Goal: Information Seeking & Learning: Learn about a topic

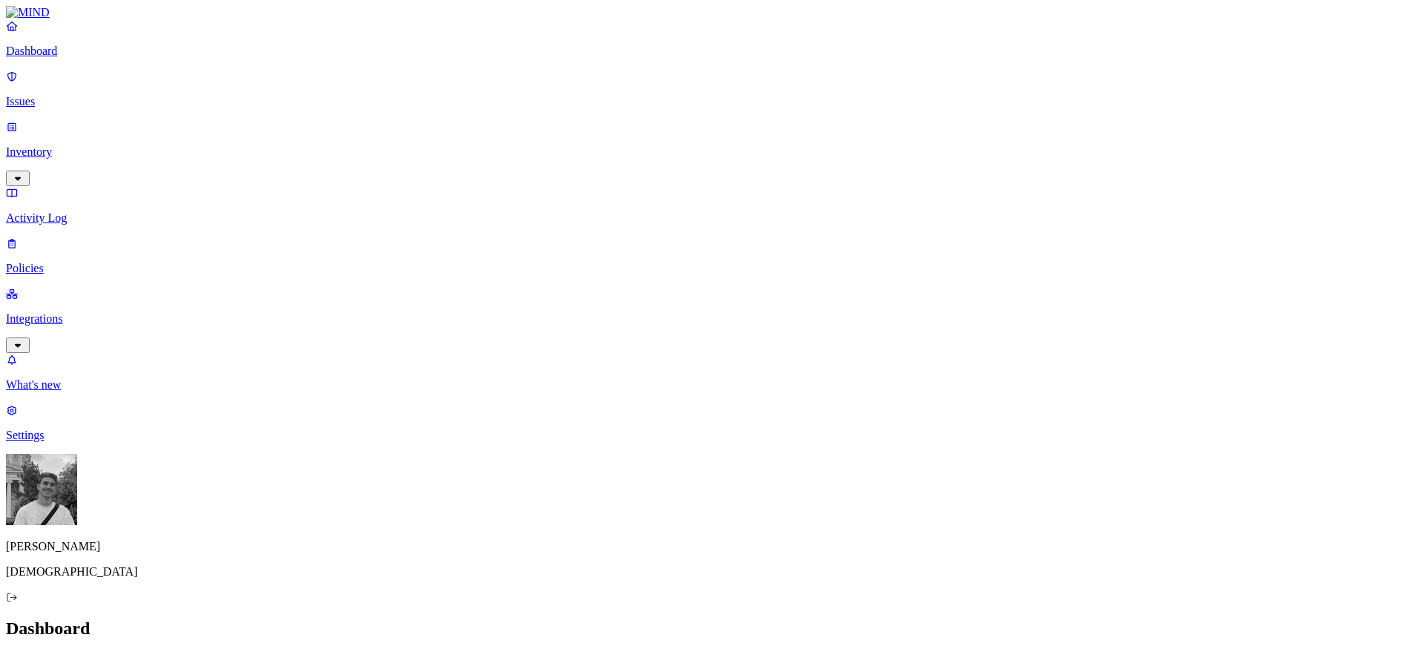
click at [709, 619] on h2 "Dashboard" at bounding box center [712, 629] width 1413 height 20
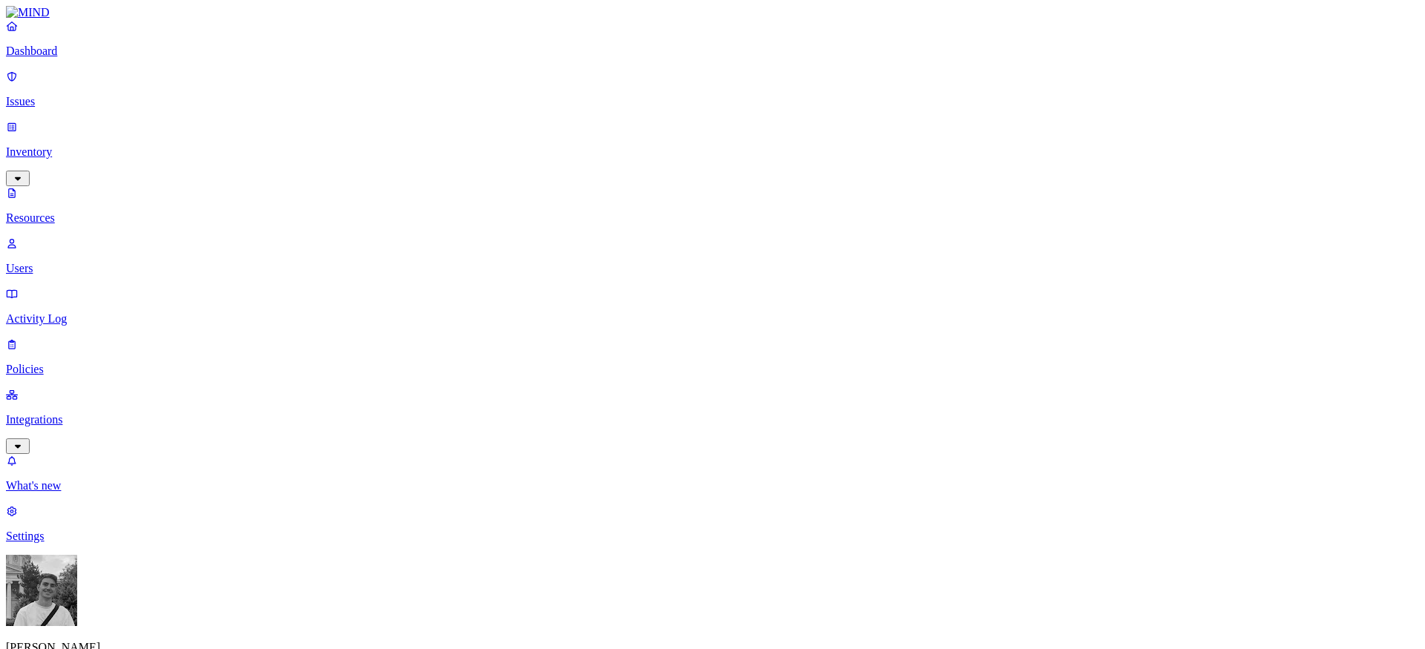
click at [99, 58] on p "Dashboard" at bounding box center [712, 51] width 1413 height 13
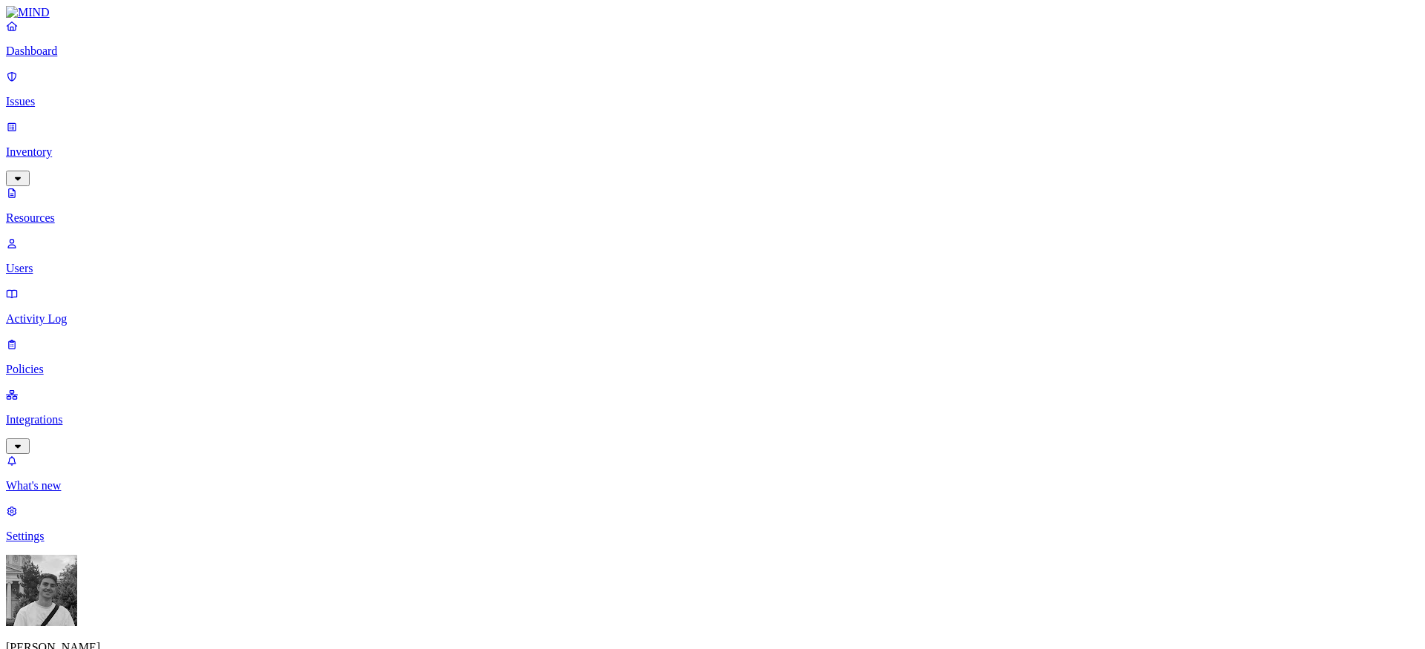
click at [116, 58] on link "Dashboard" at bounding box center [712, 38] width 1413 height 39
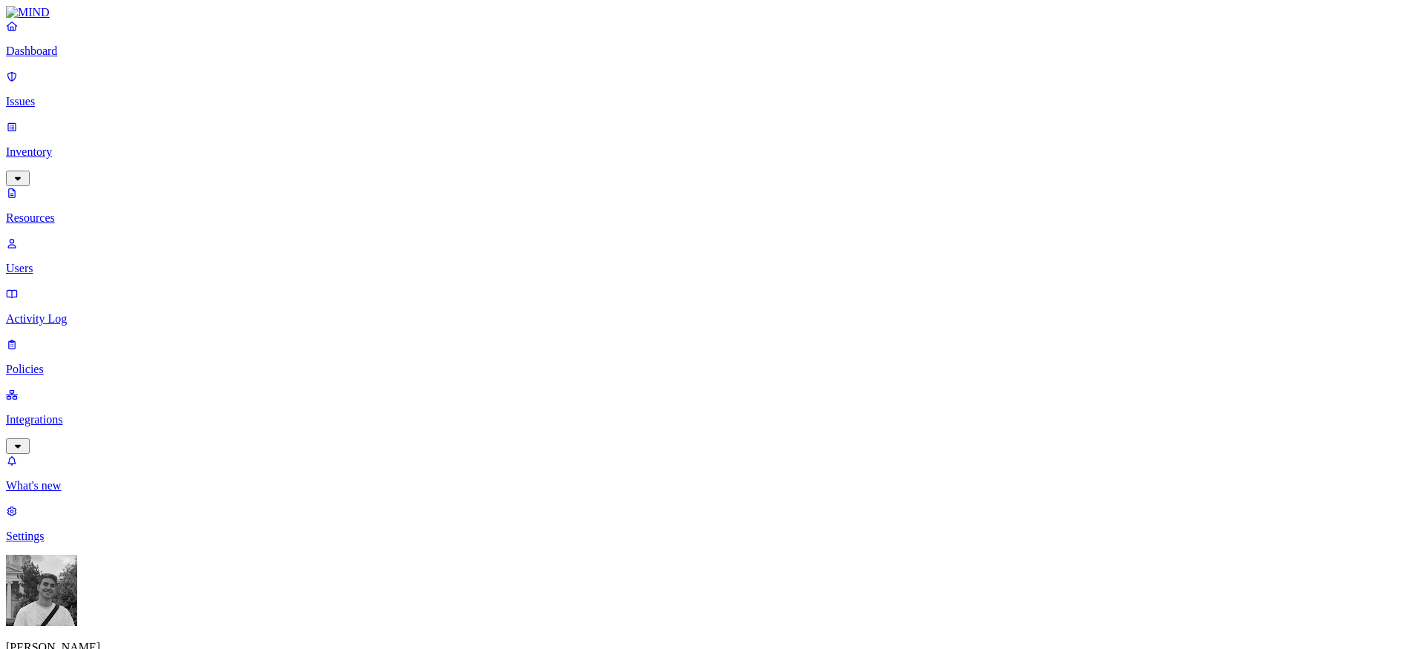
click at [98, 58] on p "Dashboard" at bounding box center [712, 51] width 1413 height 13
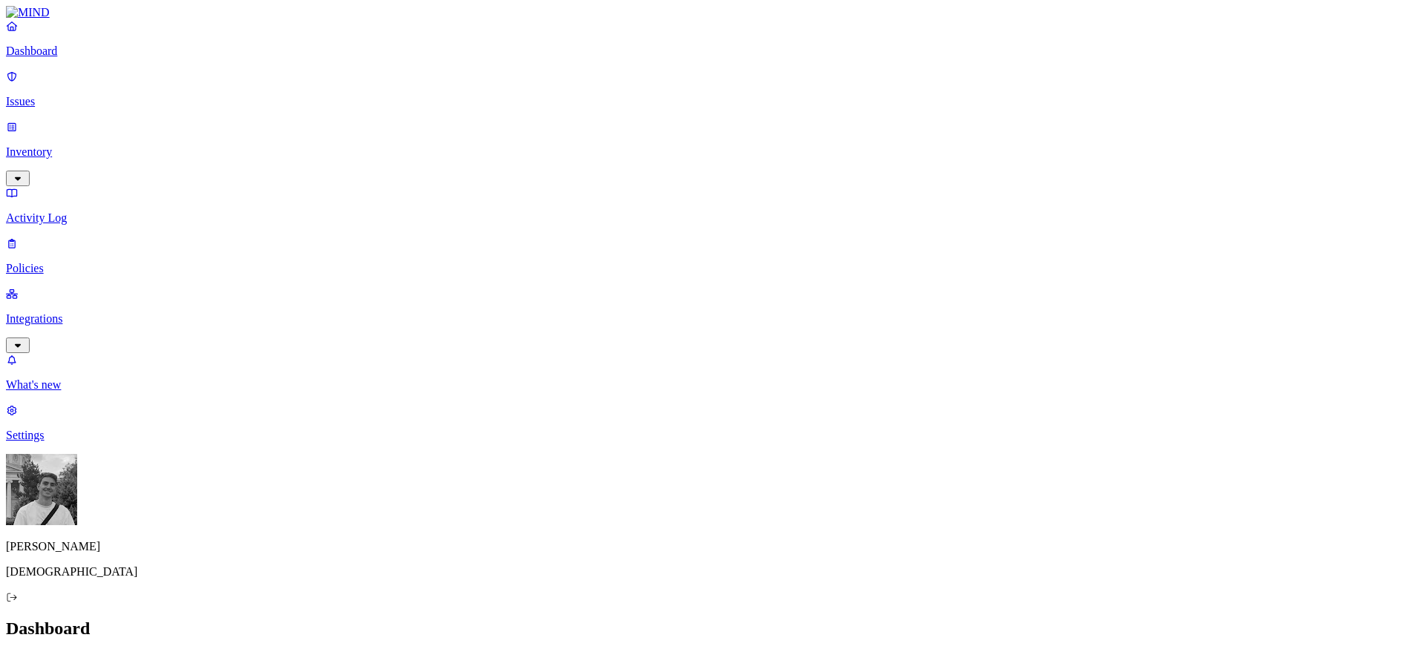
click at [62, 442] on p "Settings" at bounding box center [712, 435] width 1413 height 13
click at [88, 312] on p "Integrations" at bounding box center [712, 318] width 1413 height 13
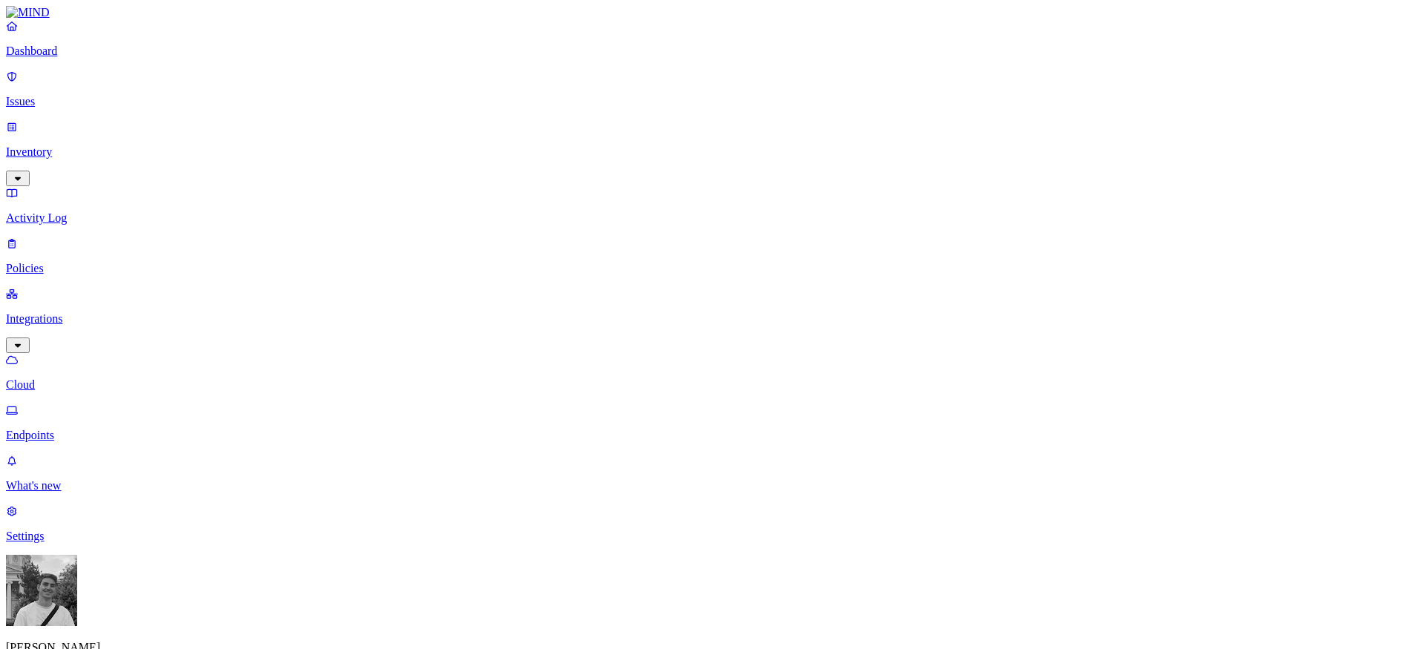
click at [77, 429] on p "Endpoints" at bounding box center [712, 435] width 1413 height 13
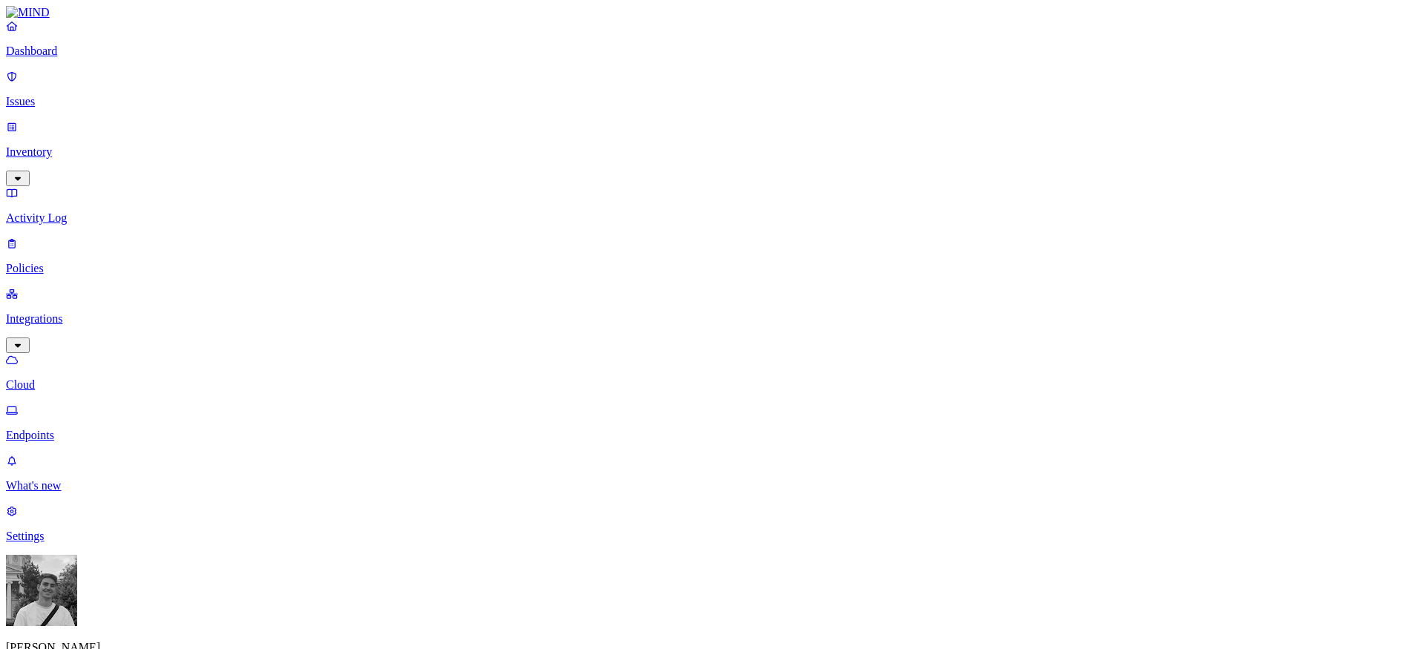
click at [47, 120] on link "Inventory" at bounding box center [712, 152] width 1413 height 64
click at [45, 237] on link "Users" at bounding box center [712, 256] width 1413 height 39
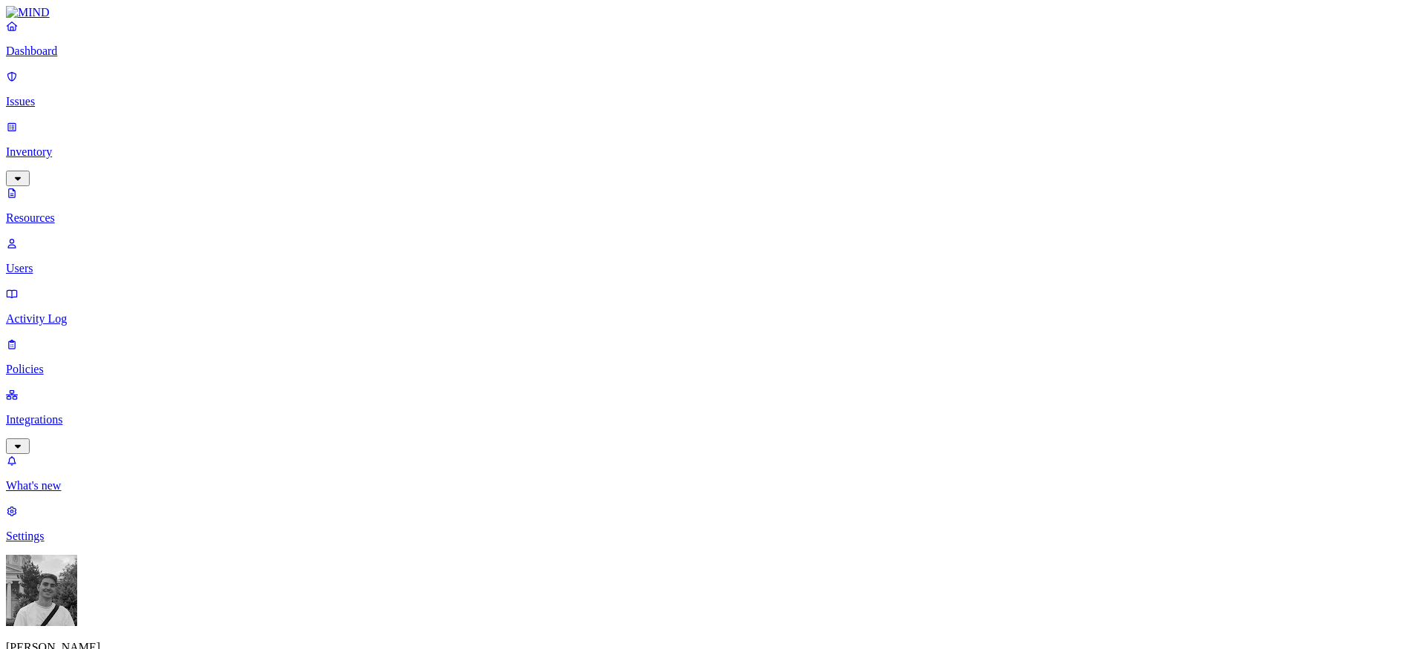
click at [42, 99] on link "Issues" at bounding box center [712, 89] width 1413 height 39
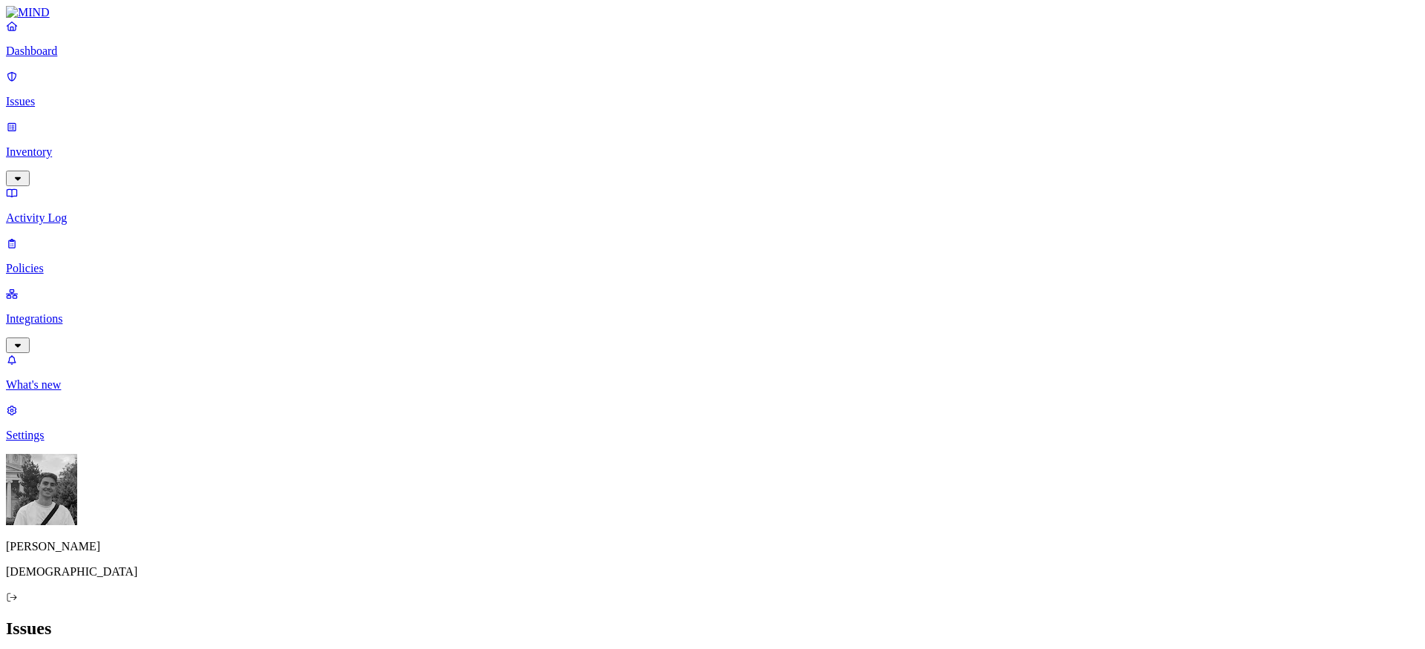
click at [50, 58] on link "Dashboard" at bounding box center [712, 38] width 1413 height 39
click at [120, 145] on p "Inventory" at bounding box center [712, 151] width 1413 height 13
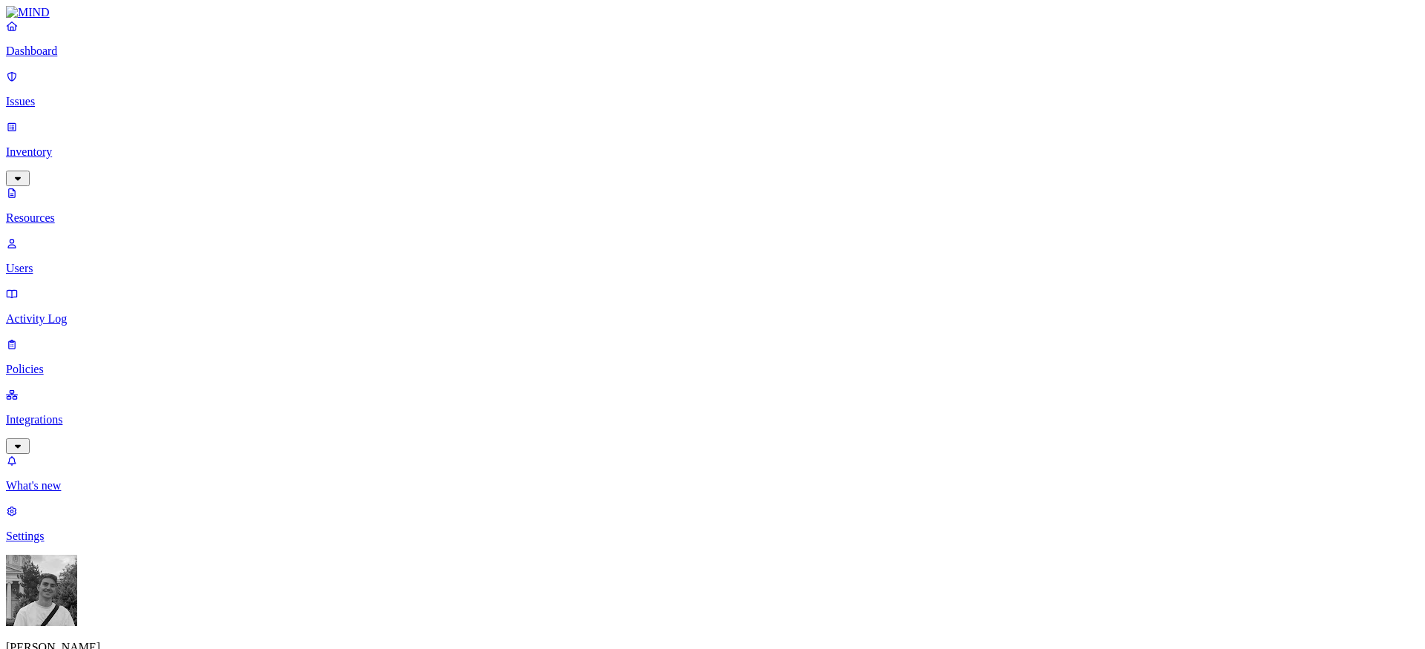
click at [105, 262] on p "Users" at bounding box center [712, 268] width 1413 height 13
click at [101, 212] on p "Resources" at bounding box center [712, 218] width 1413 height 13
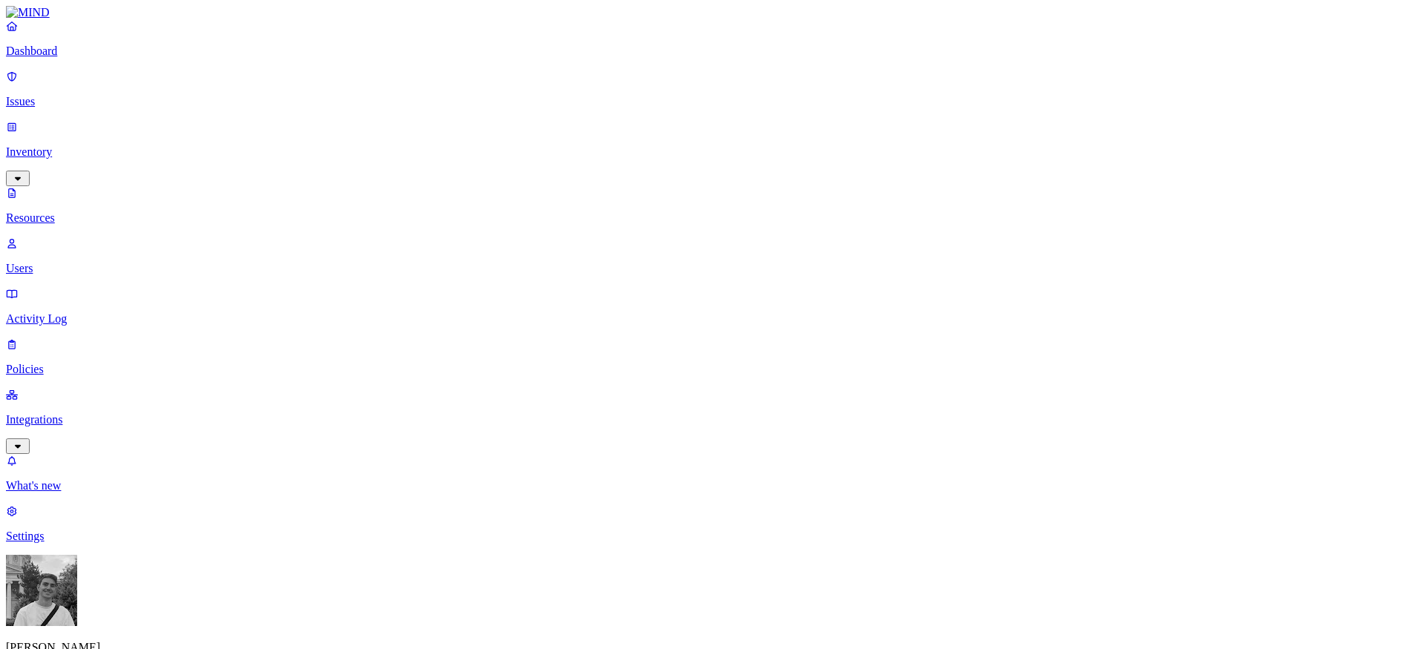
click at [70, 58] on p "Dashboard" at bounding box center [712, 51] width 1413 height 13
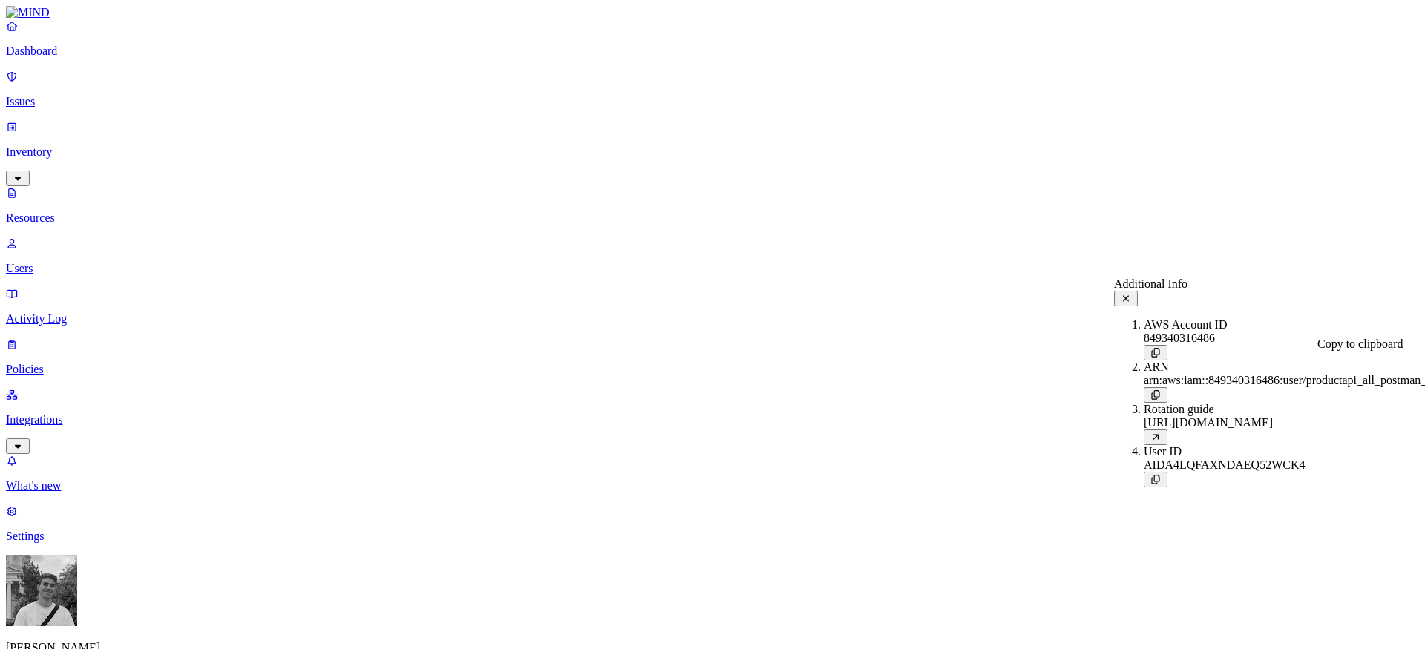
click at [1354, 387] on div at bounding box center [1295, 395] width 303 height 16
click at [1167, 387] on button at bounding box center [1156, 395] width 24 height 16
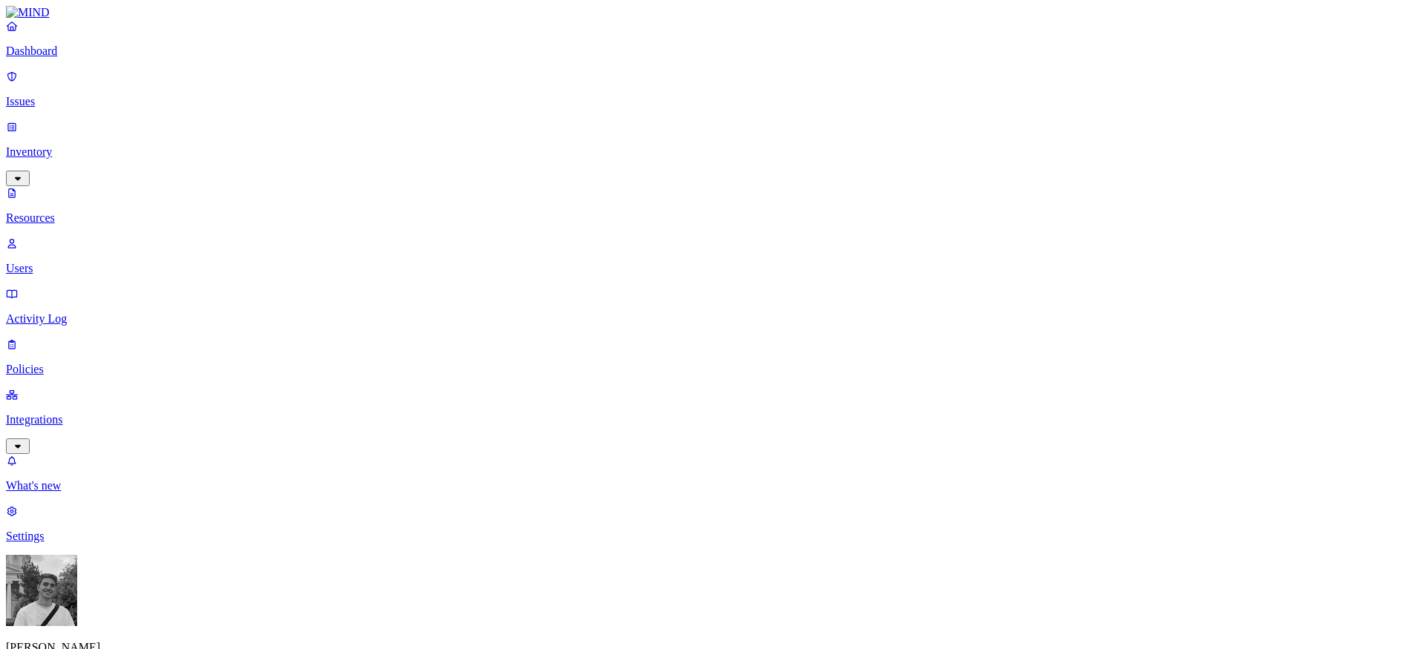
click at [71, 312] on p "Activity Log" at bounding box center [712, 318] width 1413 height 13
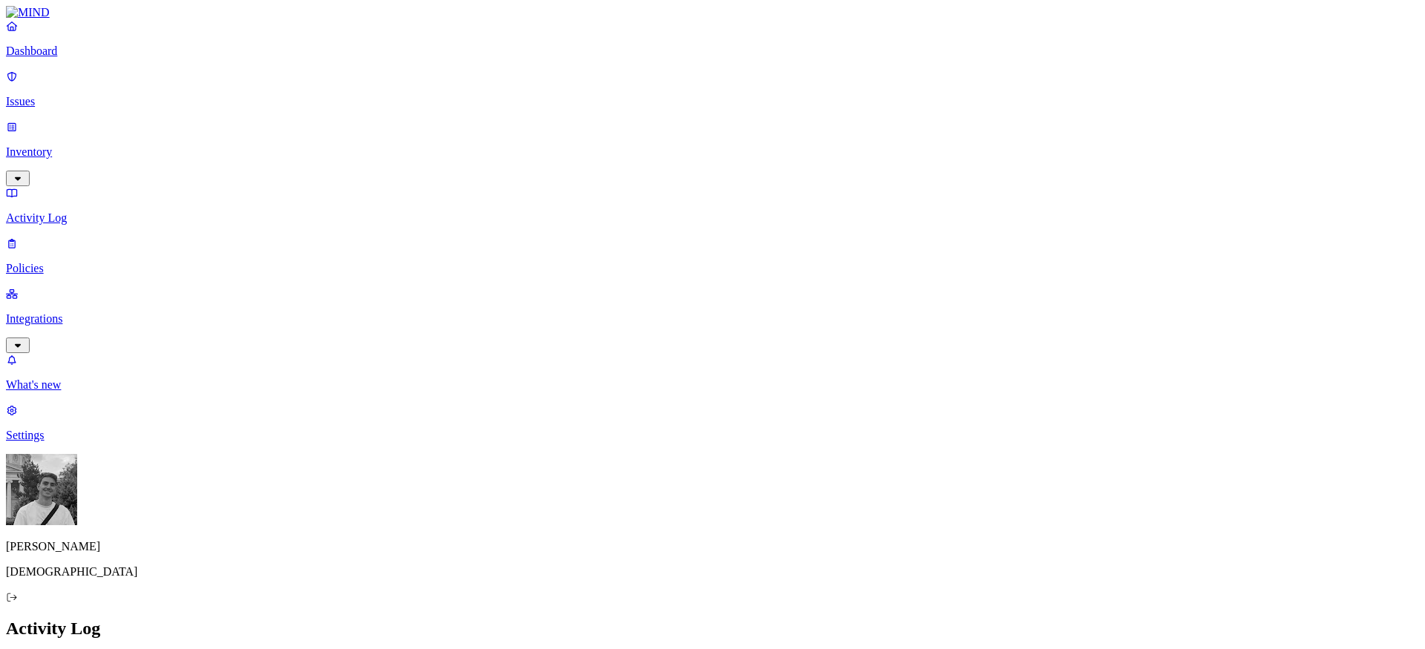
click at [59, 95] on p "Issues" at bounding box center [712, 101] width 1413 height 13
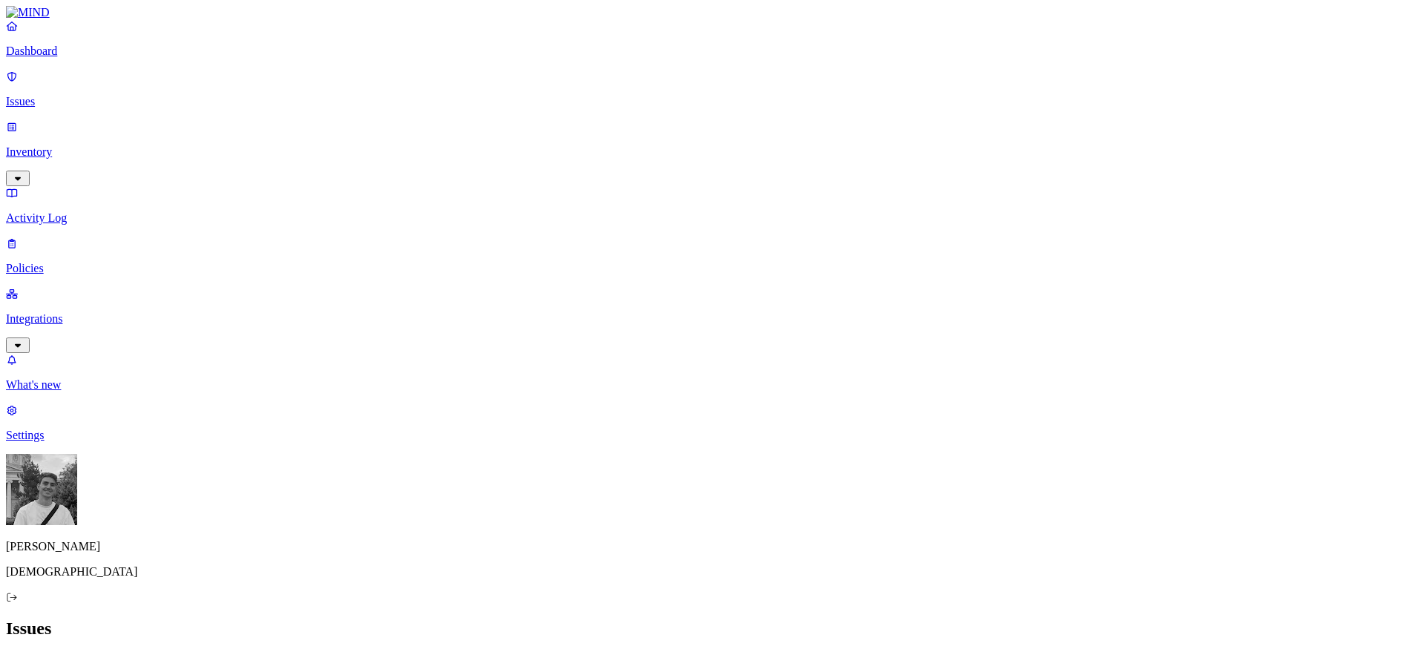
click at [62, 145] on p "Inventory" at bounding box center [712, 151] width 1413 height 13
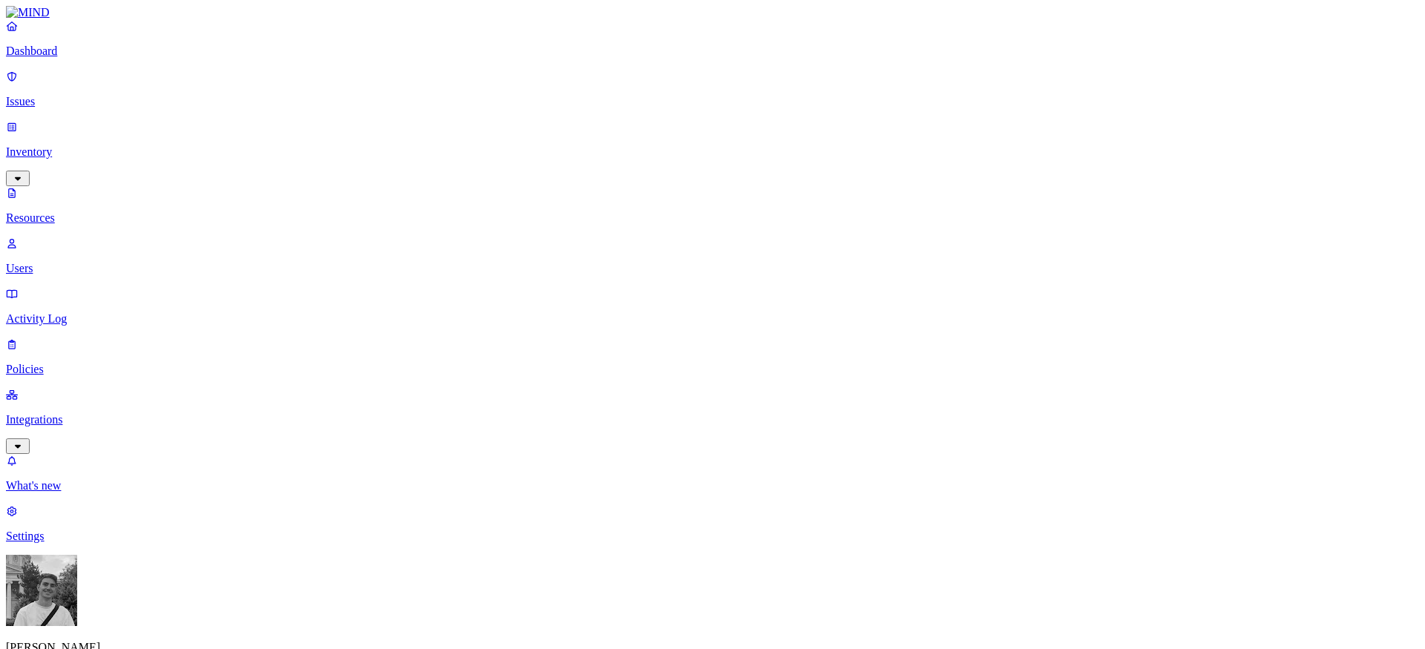
click at [59, 262] on p "Users" at bounding box center [712, 268] width 1413 height 13
click at [53, 388] on link "Integrations" at bounding box center [712, 420] width 1413 height 64
click at [62, 429] on p "Endpoints" at bounding box center [712, 435] width 1413 height 13
